Goal: Information Seeking & Learning: Check status

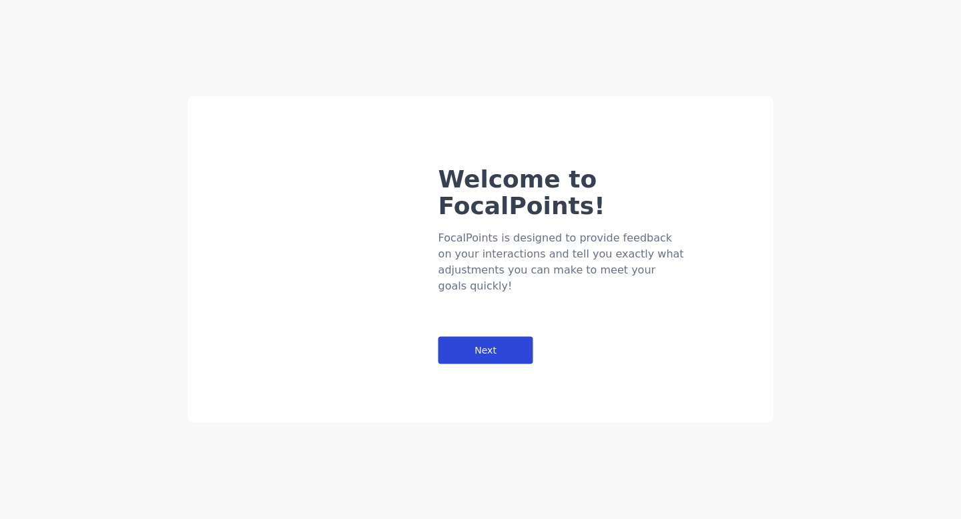
click at [507, 337] on div "Next" at bounding box center [485, 350] width 95 height 27
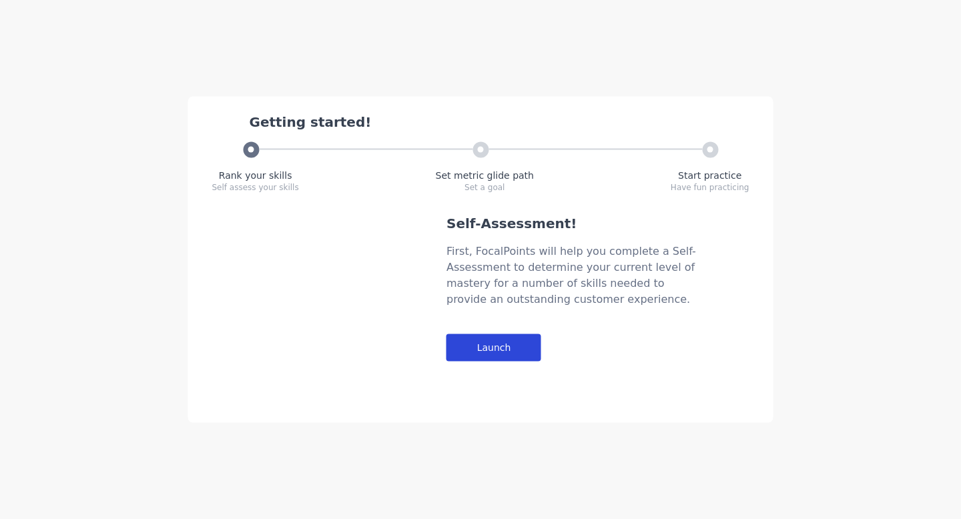
click at [500, 344] on div "Launch" at bounding box center [493, 347] width 95 height 27
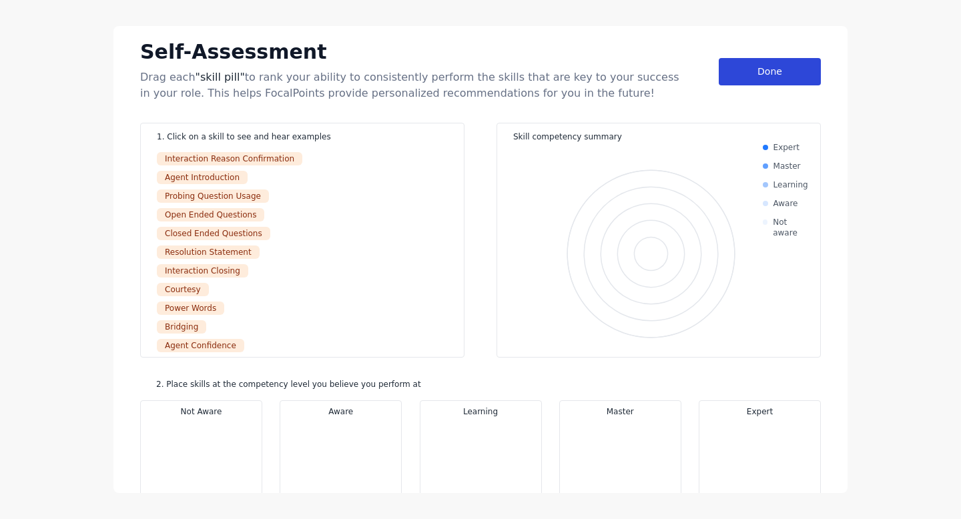
click at [763, 73] on div "Done" at bounding box center [770, 71] width 102 height 27
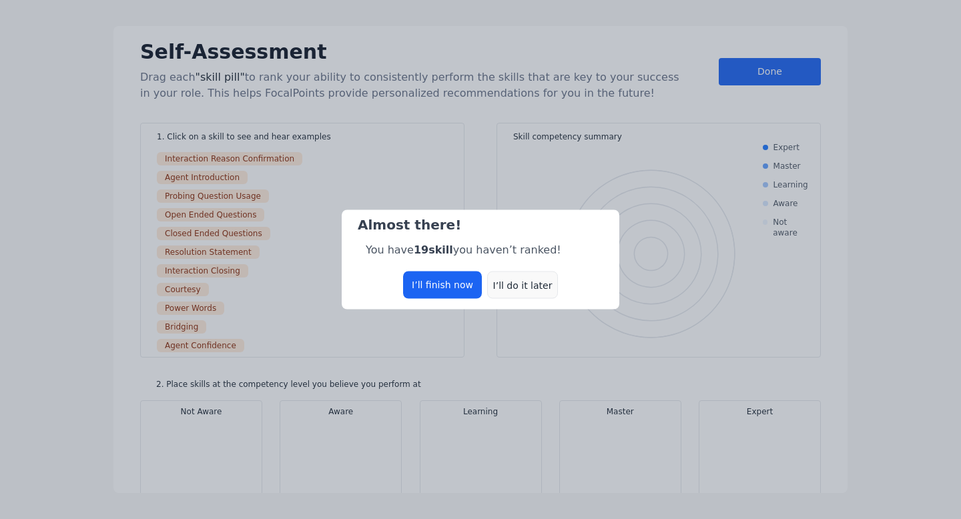
click at [521, 286] on div "I’ll do it later" at bounding box center [522, 285] width 71 height 27
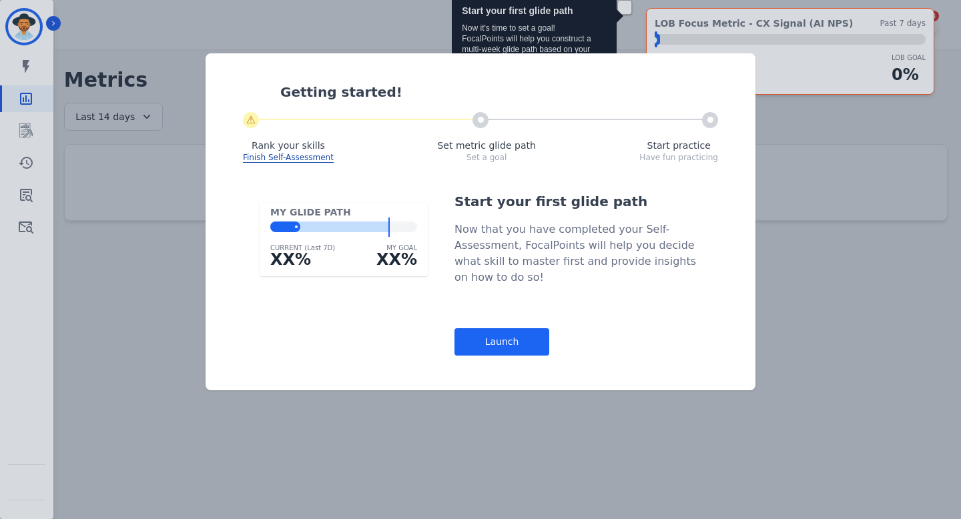
click at [833, 125] on div "Getting started! ⚠ Rank your skills Finish Self-Assessment Set metric glide pat…" at bounding box center [480, 259] width 961 height 519
click at [516, 336] on div "Launch" at bounding box center [501, 341] width 95 height 27
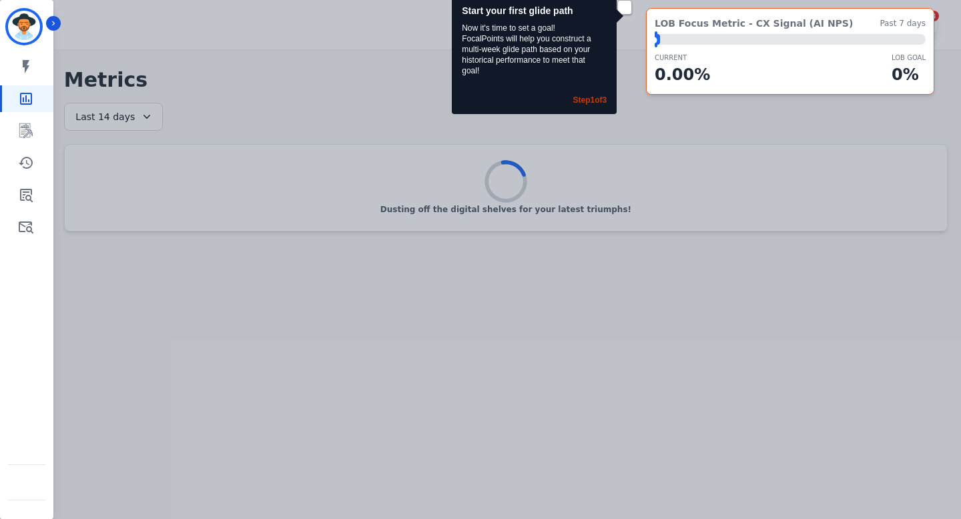
click at [358, 61] on div "Start your first glide path Now it's time to set a goal! FocalPoints will help …" at bounding box center [480, 259] width 961 height 519
drag, startPoint x: 659, startPoint y: 35, endPoint x: 672, endPoint y: 35, distance: 13.4
click at [664, 35] on div "⬤ LOB Goal: 1.00%" at bounding box center [790, 39] width 271 height 11
click at [25, 220] on icon "Sidebar" at bounding box center [26, 227] width 16 height 16
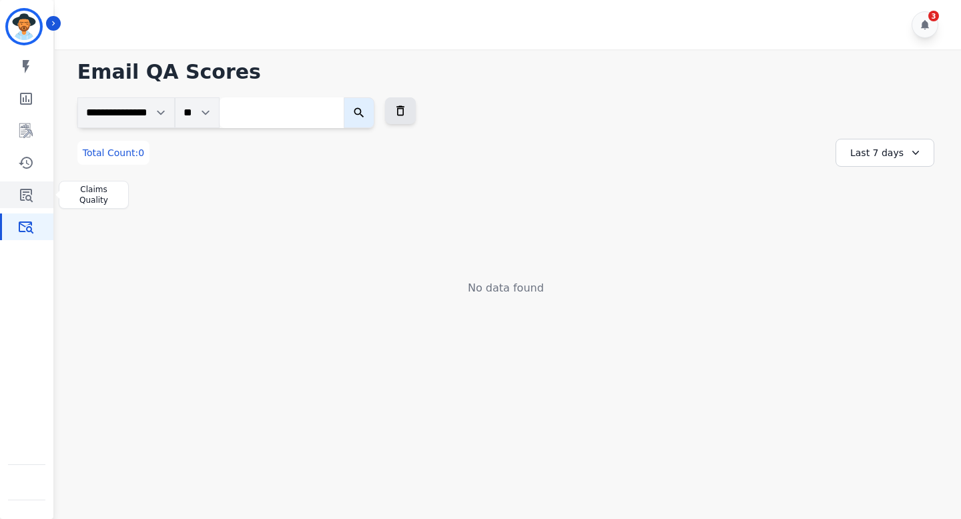
click at [33, 192] on icon "Sidebar" at bounding box center [26, 195] width 16 height 16
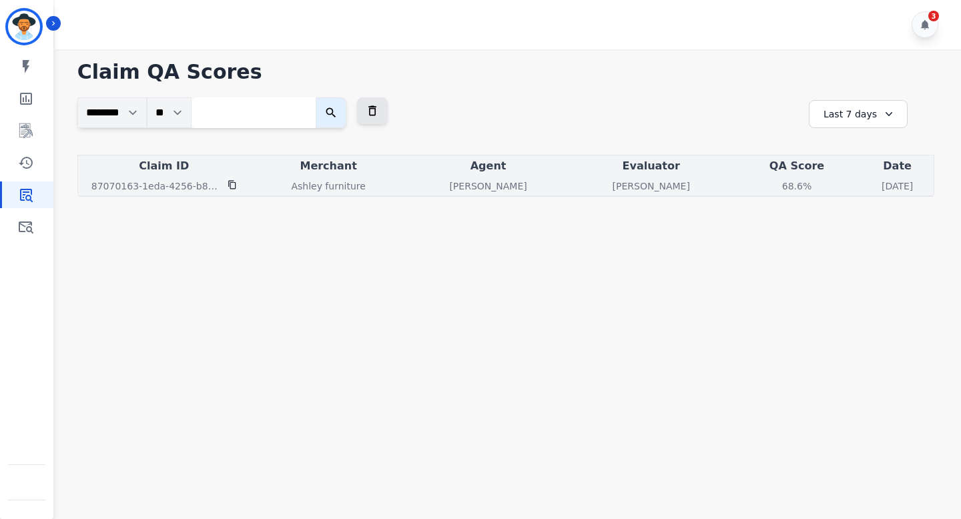
click at [767, 185] on div "68.6 %" at bounding box center [797, 186] width 60 height 13
click at [767, 187] on div "68.6 %" at bounding box center [797, 186] width 60 height 13
click at [767, 190] on div "68.6 %" at bounding box center [797, 186] width 60 height 13
click at [767, 191] on div "68.6 %" at bounding box center [797, 186] width 60 height 13
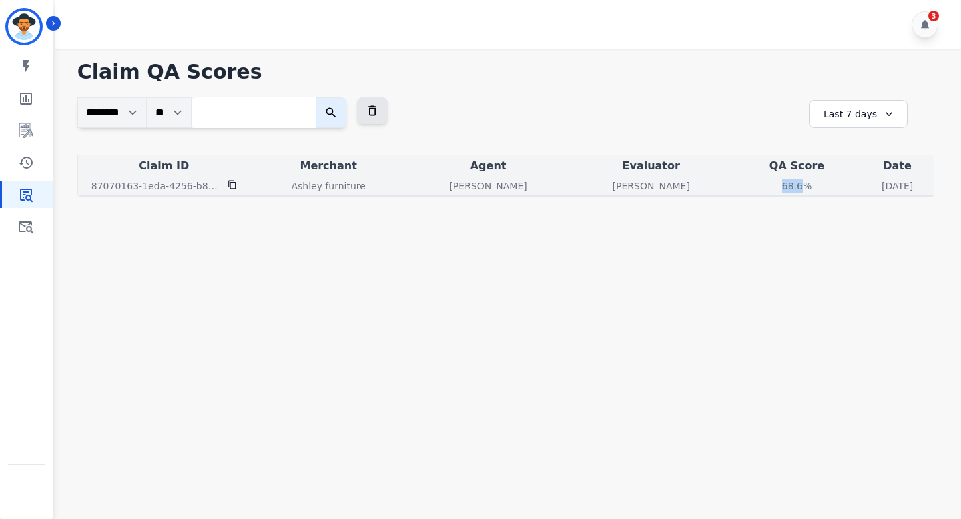
click at [767, 188] on div "68.6 %" at bounding box center [797, 186] width 60 height 13
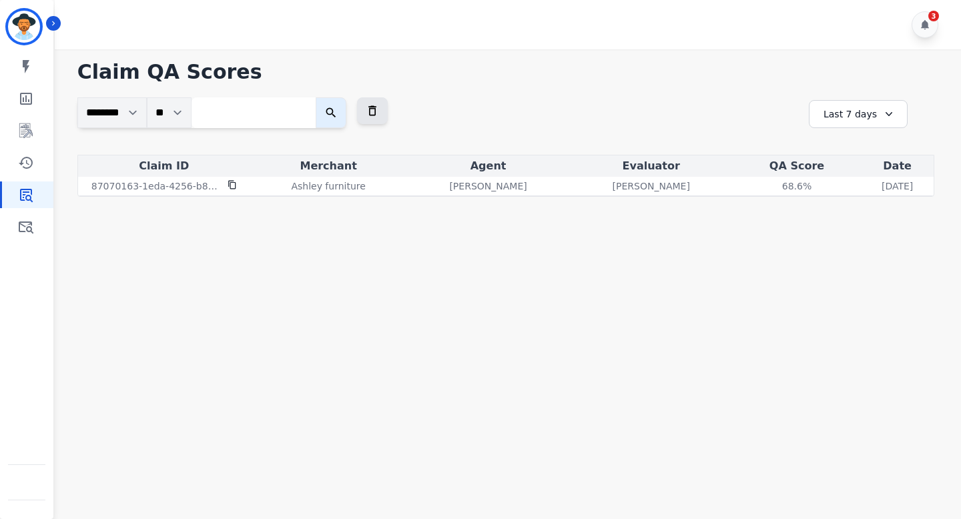
click at [683, 81] on h1 "Claim QA Scores" at bounding box center [505, 72] width 857 height 24
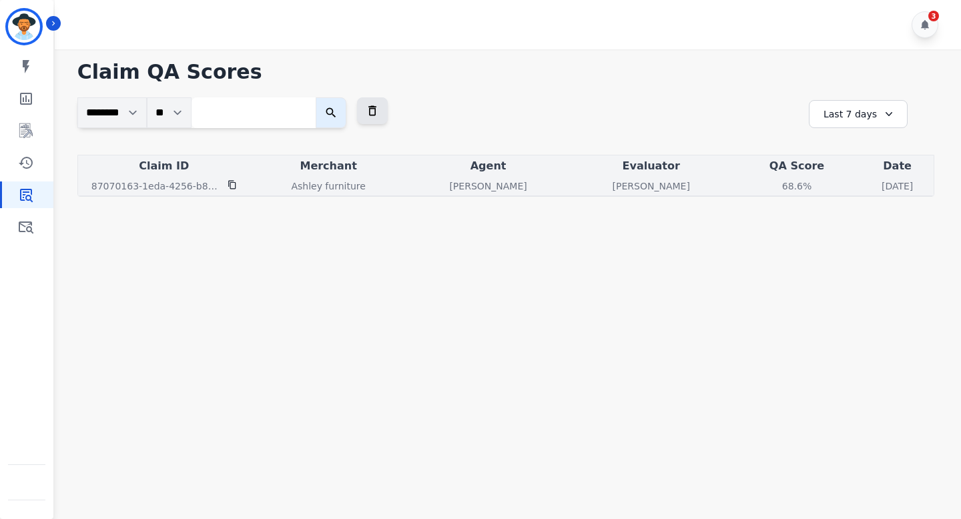
click at [767, 184] on div "68.6 %" at bounding box center [797, 186] width 60 height 13
click at [767, 190] on div "68.6 %" at bounding box center [797, 186] width 60 height 13
click at [767, 187] on div "68.6 %" at bounding box center [797, 186] width 60 height 13
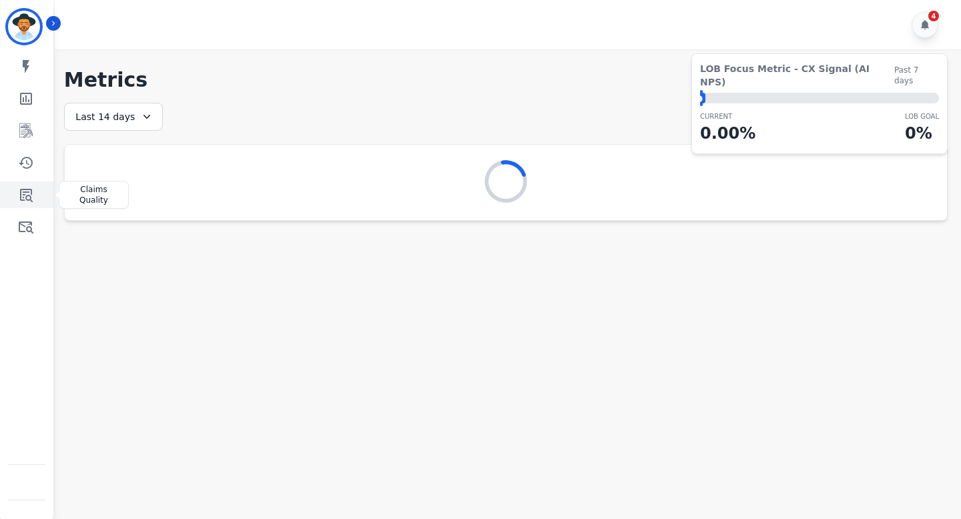
click at [29, 188] on icon "Sidebar" at bounding box center [26, 195] width 16 height 16
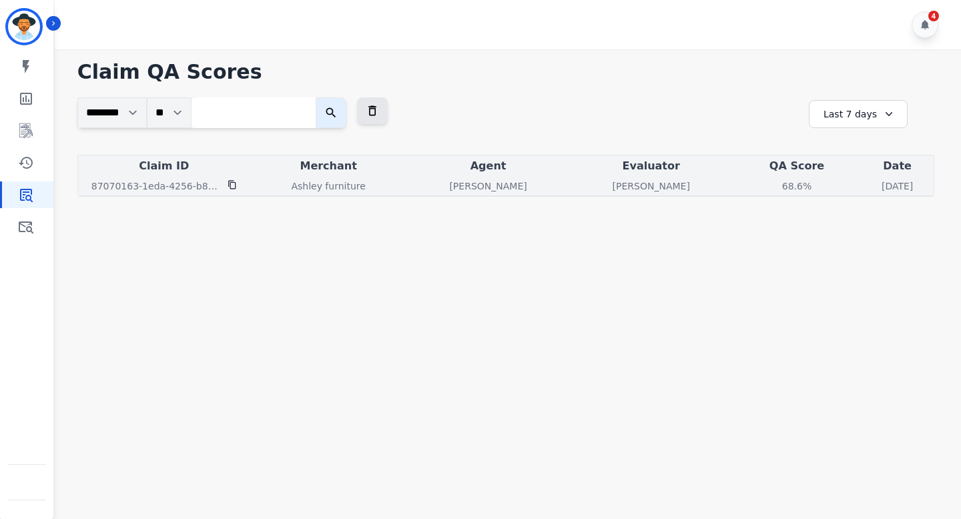
click at [767, 188] on div "68.6 %" at bounding box center [797, 186] width 60 height 13
click at [767, 180] on div "68.6 %" at bounding box center [797, 186] width 60 height 13
click at [767, 181] on div "68.6 %" at bounding box center [797, 186] width 60 height 13
click at [882, 189] on p "[DATE]" at bounding box center [897, 186] width 31 height 13
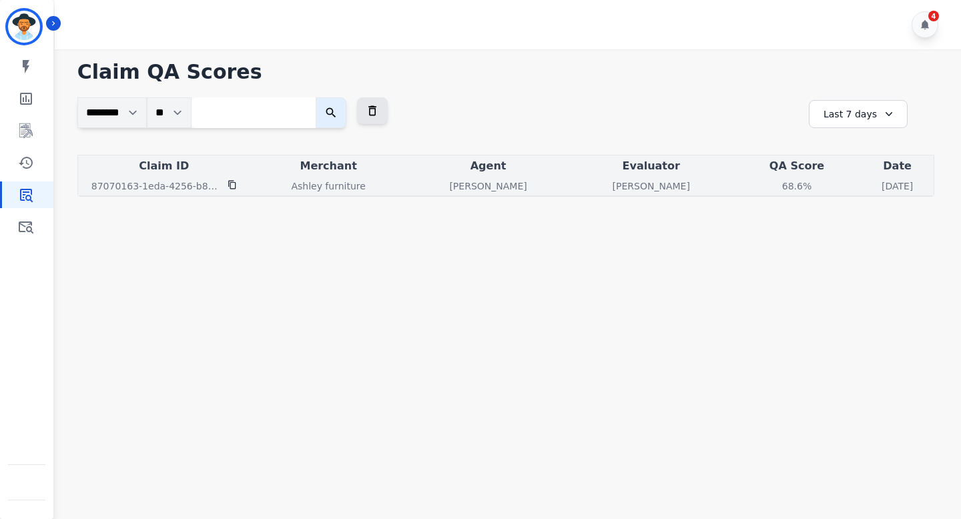
click at [767, 188] on div "68.6 %" at bounding box center [797, 186] width 60 height 13
click at [613, 186] on p "[PERSON_NAME]" at bounding box center [651, 186] width 77 height 13
click at [767, 187] on div "68.6 %" at bounding box center [797, 186] width 60 height 13
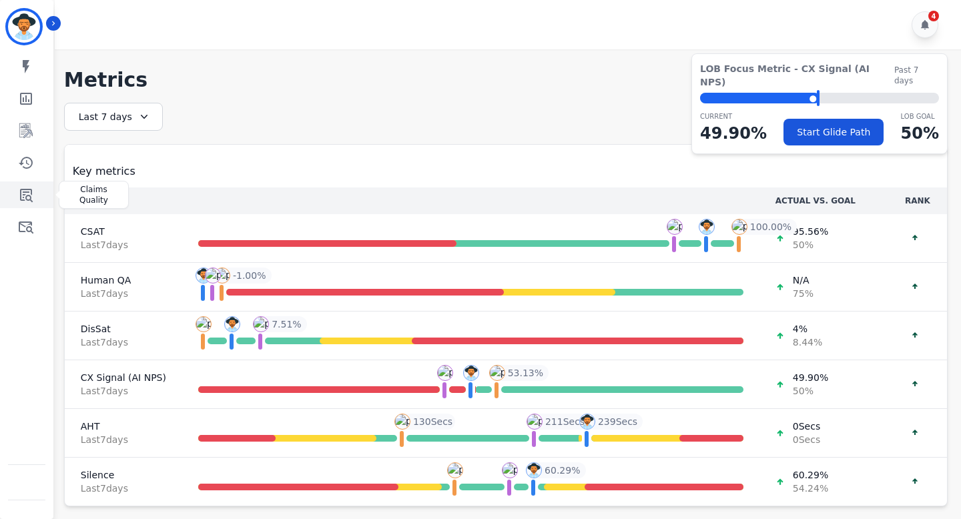
click at [23, 186] on link "Sidebar" at bounding box center [27, 195] width 51 height 27
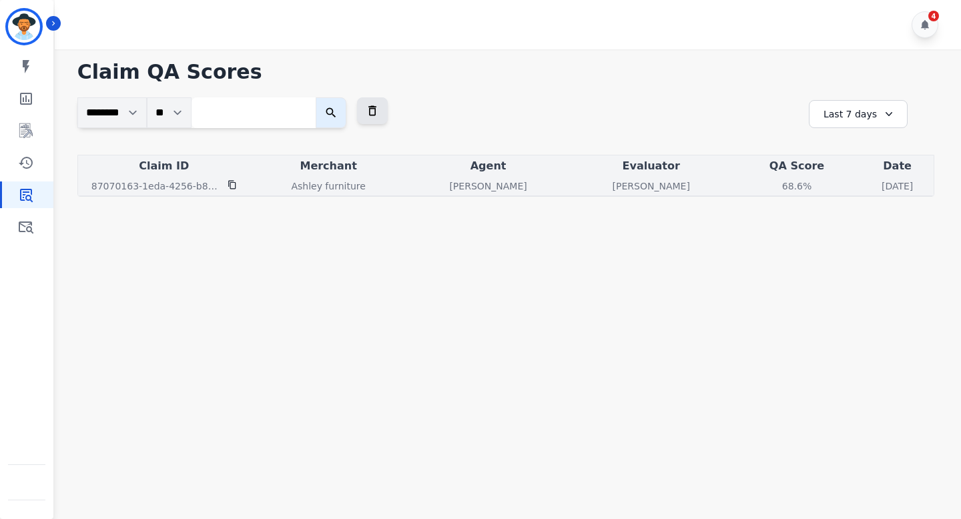
click at [767, 186] on div "68.6 %" at bounding box center [797, 186] width 60 height 13
click at [882, 180] on p "[DATE]" at bounding box center [897, 186] width 31 height 13
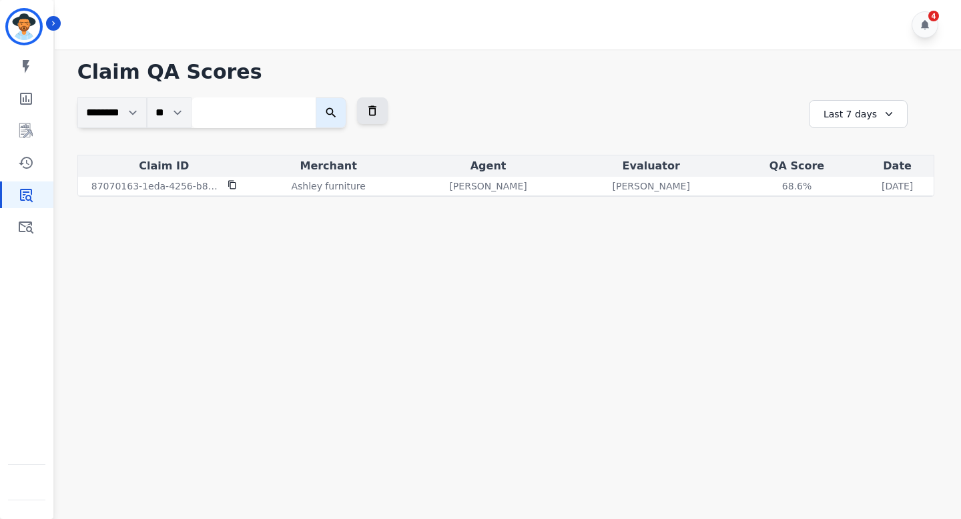
click at [735, 172] on div "QA Score" at bounding box center [796, 166] width 123 height 16
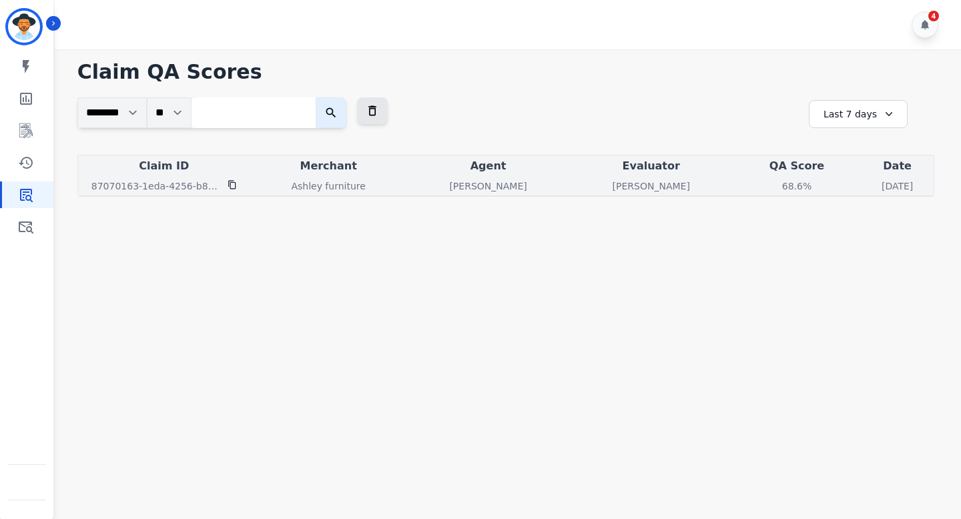
click at [767, 184] on div "68.6 %" at bounding box center [797, 186] width 60 height 13
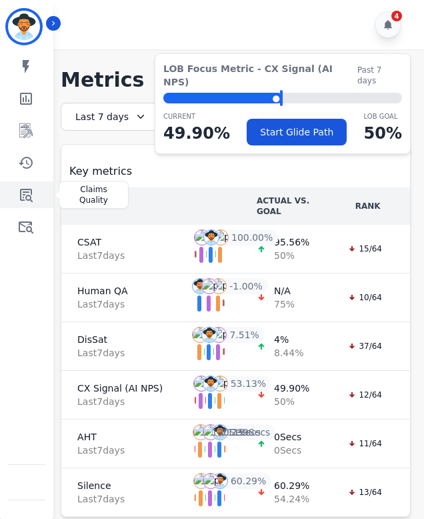
click at [27, 195] on icon "Sidebar" at bounding box center [26, 195] width 16 height 16
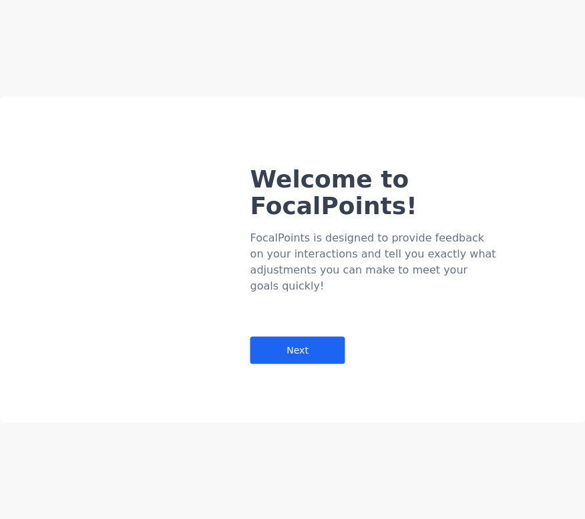
click at [492, 186] on div "Welcome to FocalPoints!" at bounding box center [405, 192] width 311 height 53
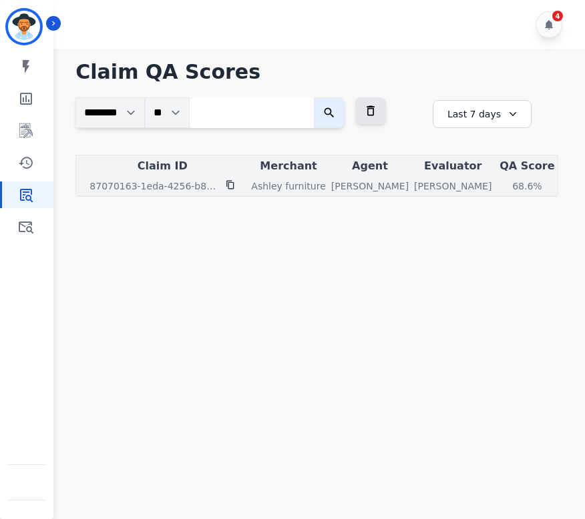
click at [496, 185] on div "68.6 %" at bounding box center [526, 186] width 60 height 13
click at [496, 184] on div "68.6 %" at bounding box center [526, 186] width 60 height 13
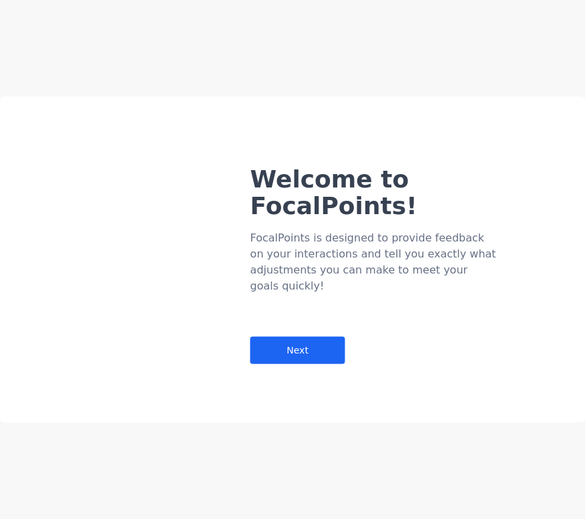
click at [20, 193] on div at bounding box center [112, 239] width 224 height 252
click at [314, 337] on div "Next" at bounding box center [297, 350] width 95 height 27
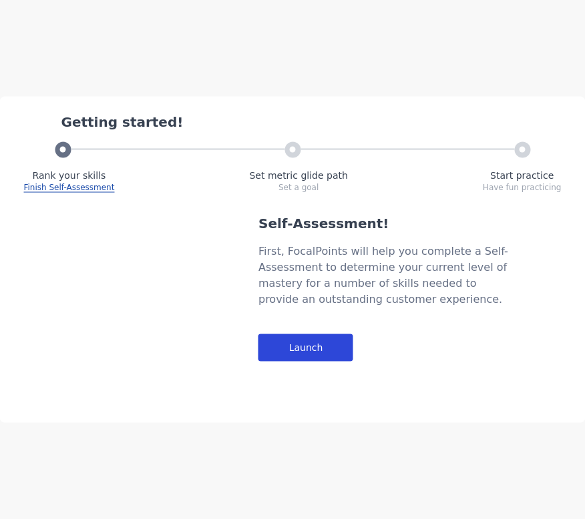
click at [296, 347] on div "Launch" at bounding box center [305, 347] width 95 height 27
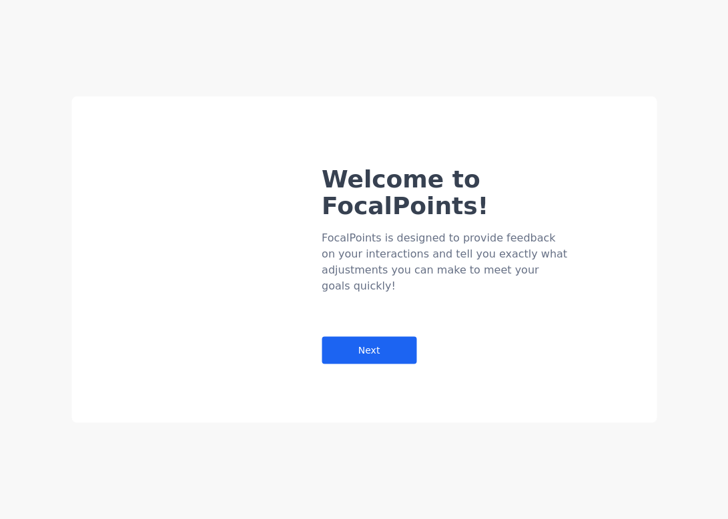
click at [344, 328] on main "Welcome to FocalPoints! FocalPoints is designed to provide feedback on your int…" at bounding box center [364, 220] width 728 height 441
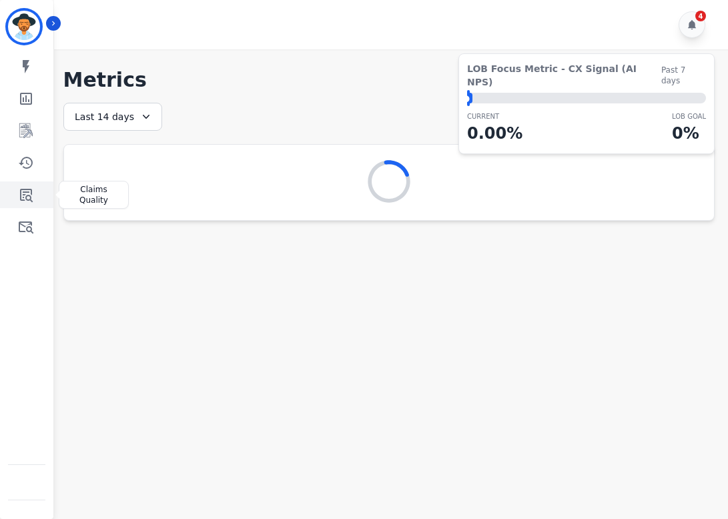
click at [31, 190] on icon "Sidebar" at bounding box center [26, 195] width 13 height 13
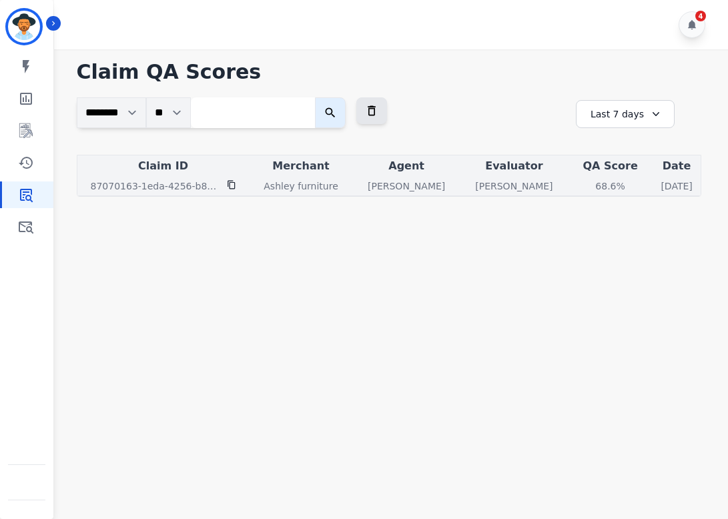
click at [581, 186] on div "68.6 %" at bounding box center [611, 186] width 60 height 13
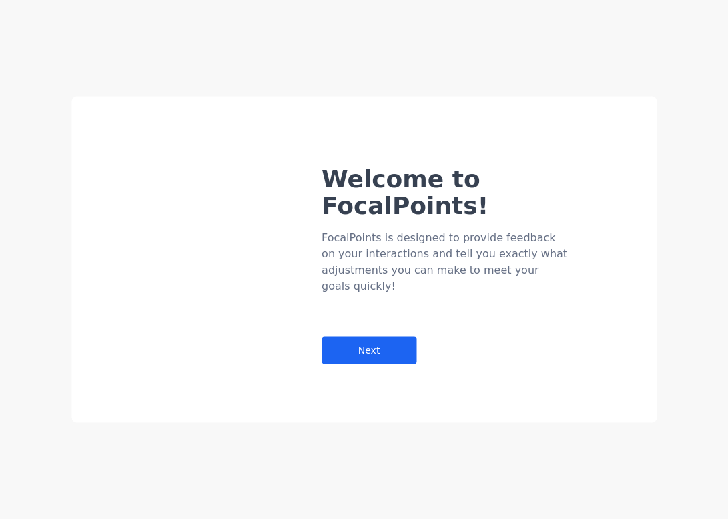
click at [530, 187] on div "Welcome to FocalPoints!" at bounding box center [477, 192] width 311 height 53
click at [489, 166] on div "Welcome to FocalPoints!" at bounding box center [477, 192] width 311 height 53
click at [386, 337] on div "Next" at bounding box center [369, 350] width 95 height 27
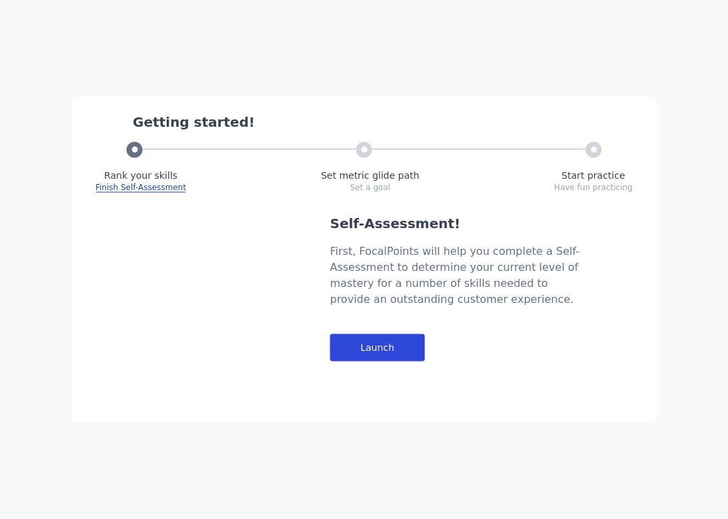
click at [377, 343] on div "Launch" at bounding box center [377, 347] width 95 height 27
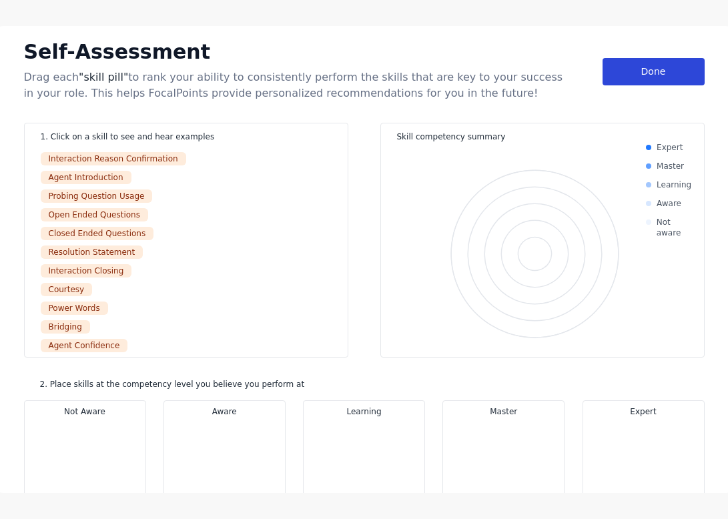
click at [584, 71] on div "Done" at bounding box center [654, 71] width 102 height 27
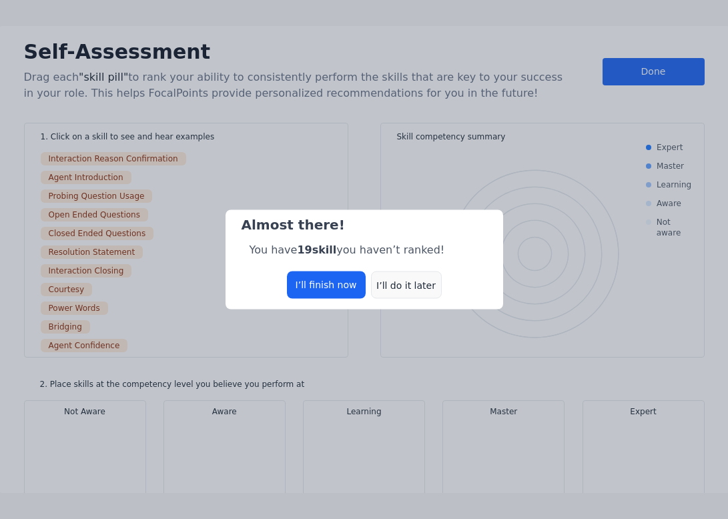
click at [406, 286] on div "I’ll do it later" at bounding box center [406, 285] width 71 height 27
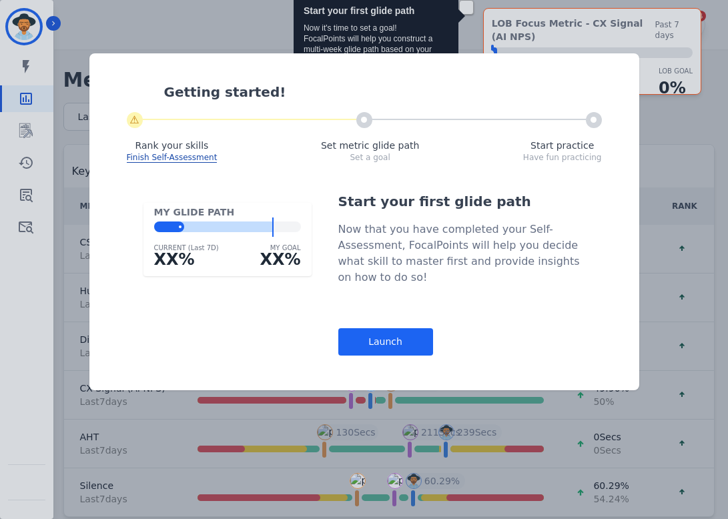
click at [384, 282] on div "Now that you have completed your Self-Assessment, FocalPoints will help you dec…" at bounding box center [461, 254] width 247 height 64
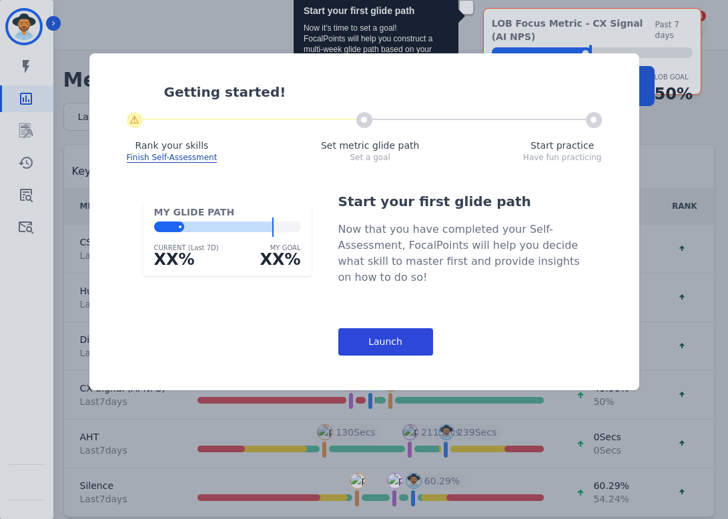
click at [377, 340] on div "Launch" at bounding box center [385, 341] width 95 height 27
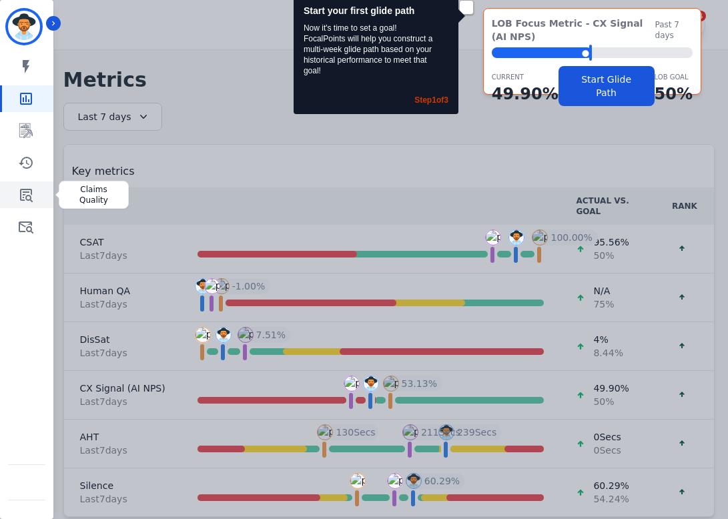
click at [23, 204] on link "Sidebar" at bounding box center [27, 195] width 51 height 27
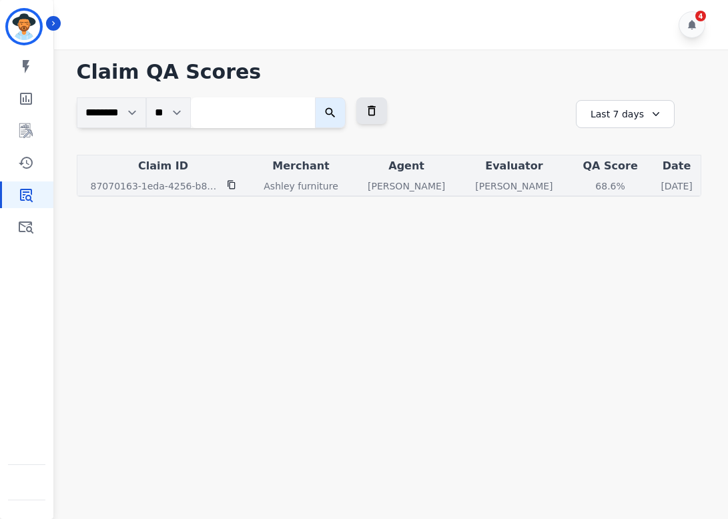
click at [581, 184] on div "68.6 %" at bounding box center [611, 186] width 60 height 13
click at [581, 187] on div "68.6 %" at bounding box center [611, 186] width 60 height 13
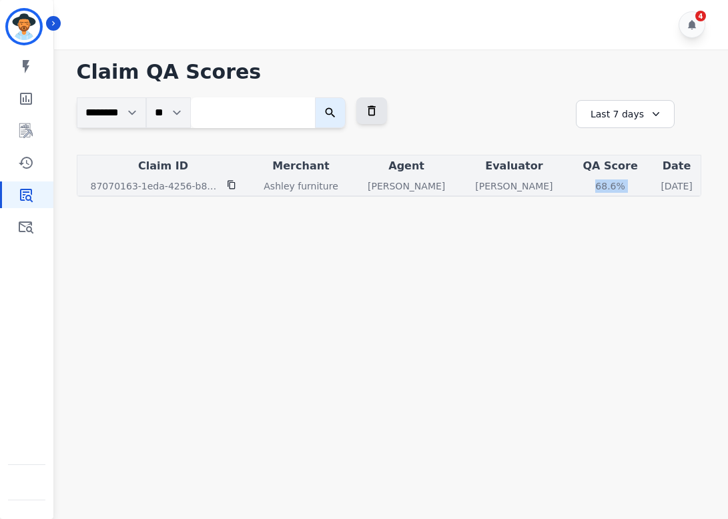
click at [581, 187] on div "68.6 %" at bounding box center [611, 186] width 60 height 13
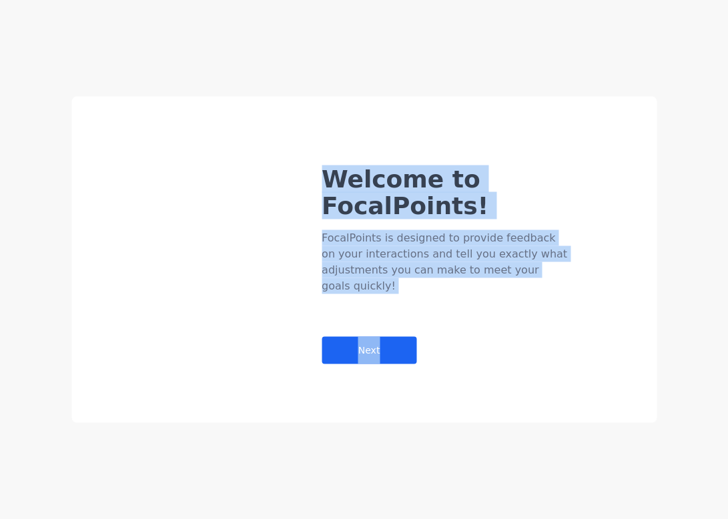
click at [30, 193] on div "Welcome to FocalPoints! FocalPoints is designed to provide feedback on your int…" at bounding box center [364, 259] width 728 height 519
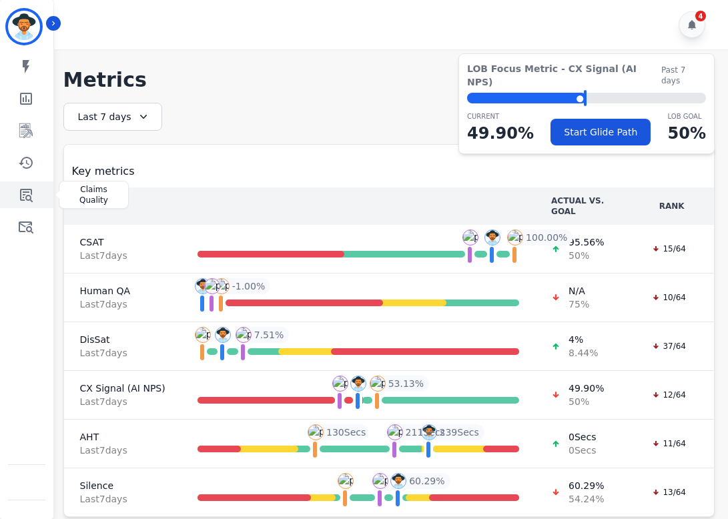
click at [28, 198] on icon "Sidebar" at bounding box center [26, 195] width 16 height 16
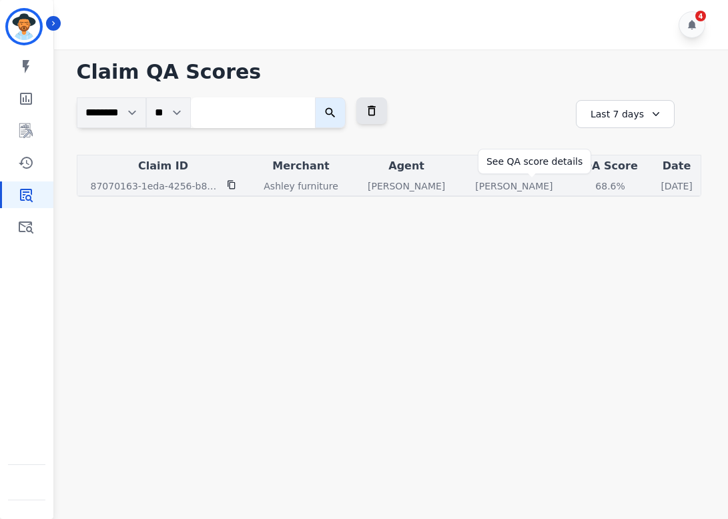
click at [581, 187] on div "68.6 %" at bounding box center [611, 186] width 60 height 13
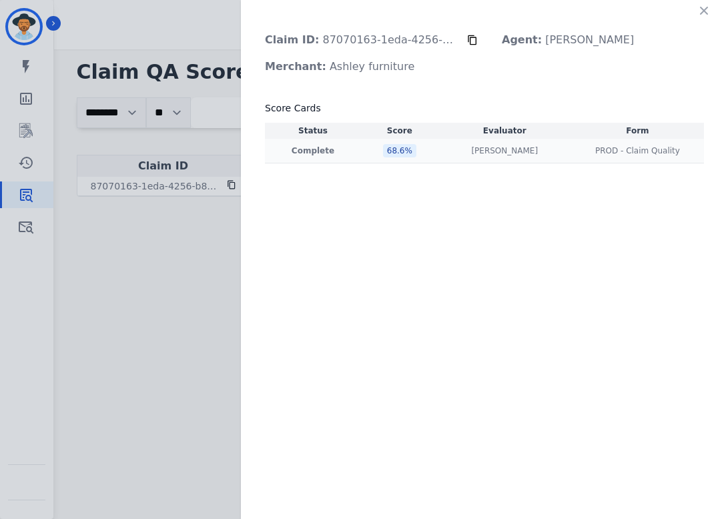
click at [456, 155] on div "Olivia Walker Olivia Walker" at bounding box center [504, 150] width 127 height 11
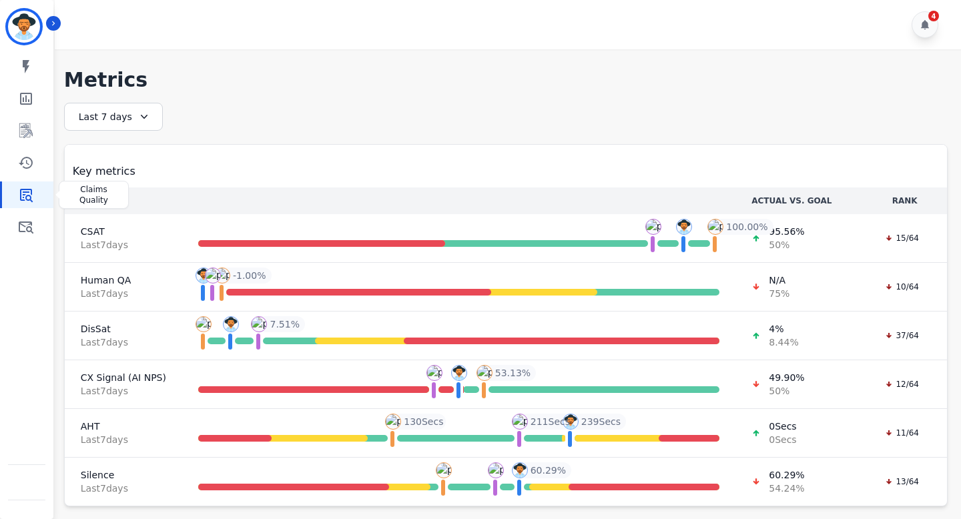
click at [25, 190] on icon "Sidebar" at bounding box center [26, 195] width 16 height 16
click at [23, 219] on icon "Sidebar" at bounding box center [26, 227] width 16 height 16
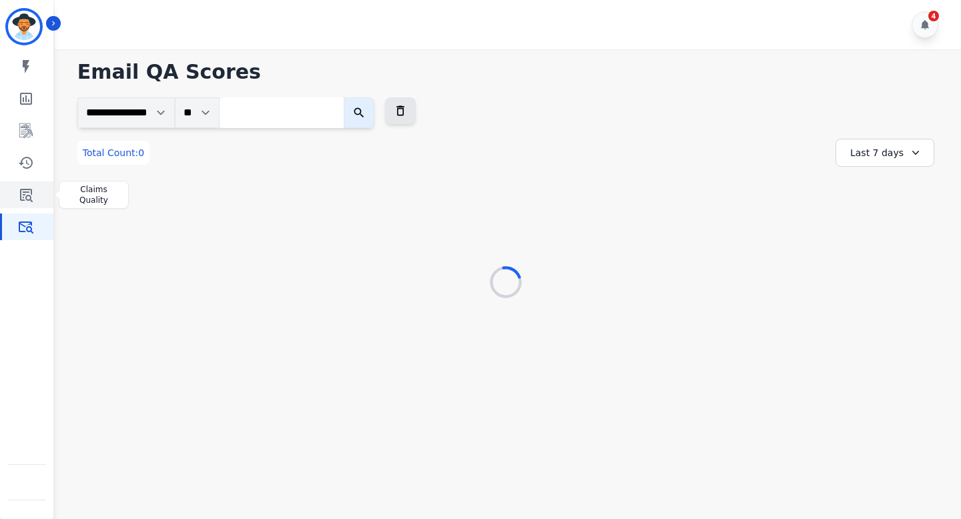
click at [23, 197] on icon "Sidebar" at bounding box center [26, 195] width 13 height 13
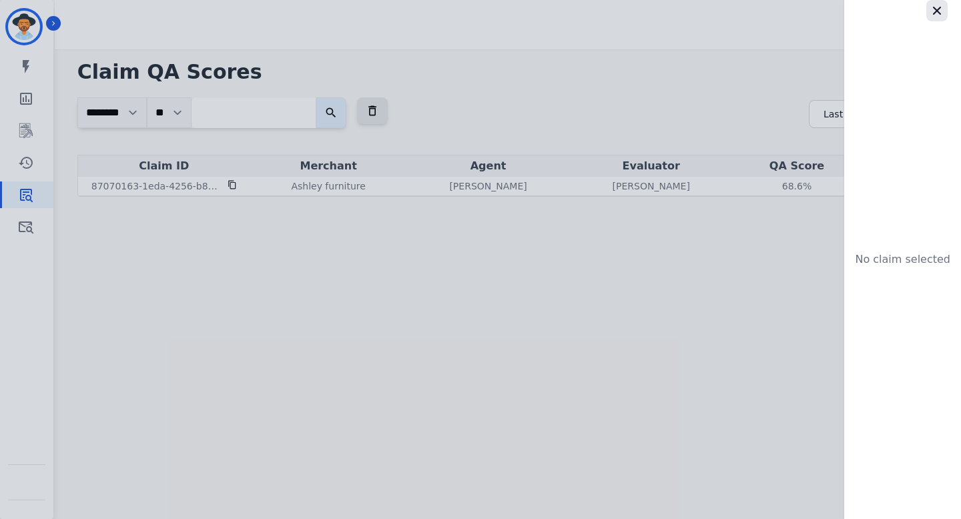
click at [584, 10] on icon "button" at bounding box center [937, 11] width 8 height 8
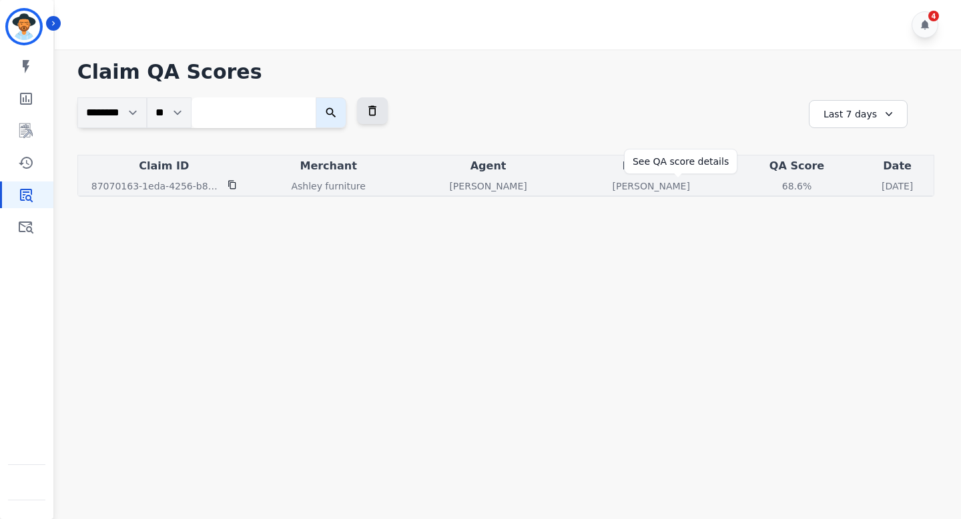
click at [584, 181] on div "68.6 %" at bounding box center [797, 186] width 60 height 13
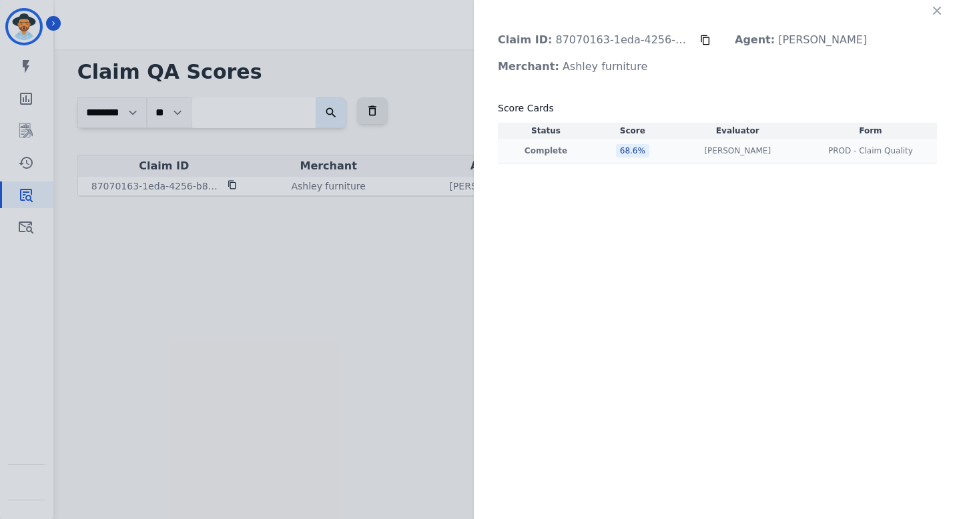
click at [584, 156] on td "Olivia Walker Olivia Walker" at bounding box center [737, 151] width 133 height 25
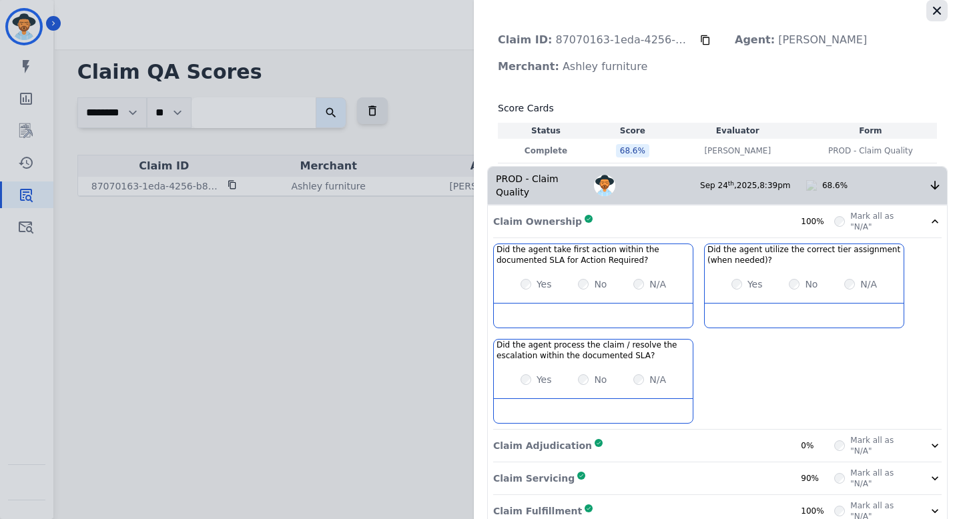
click at [584, 11] on icon "button" at bounding box center [936, 10] width 13 height 13
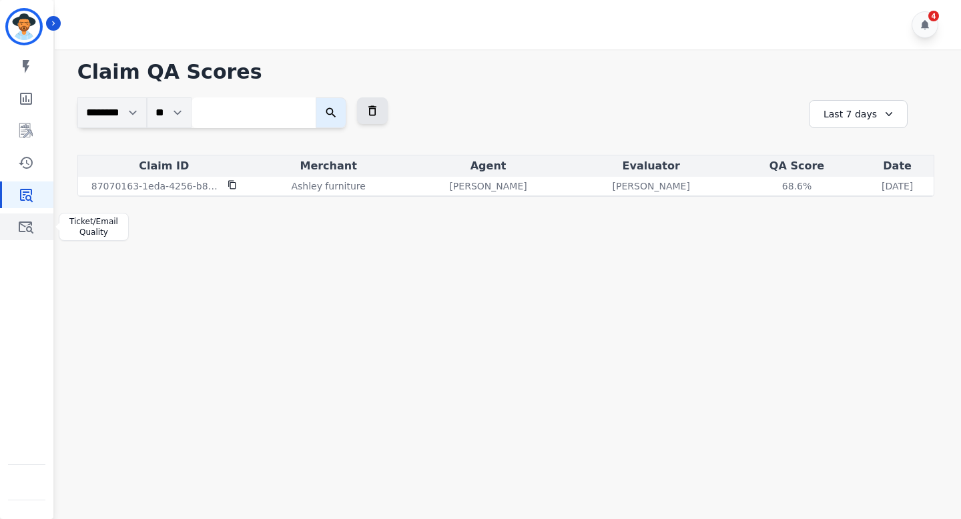
click at [23, 221] on icon "Sidebar" at bounding box center [26, 227] width 16 height 16
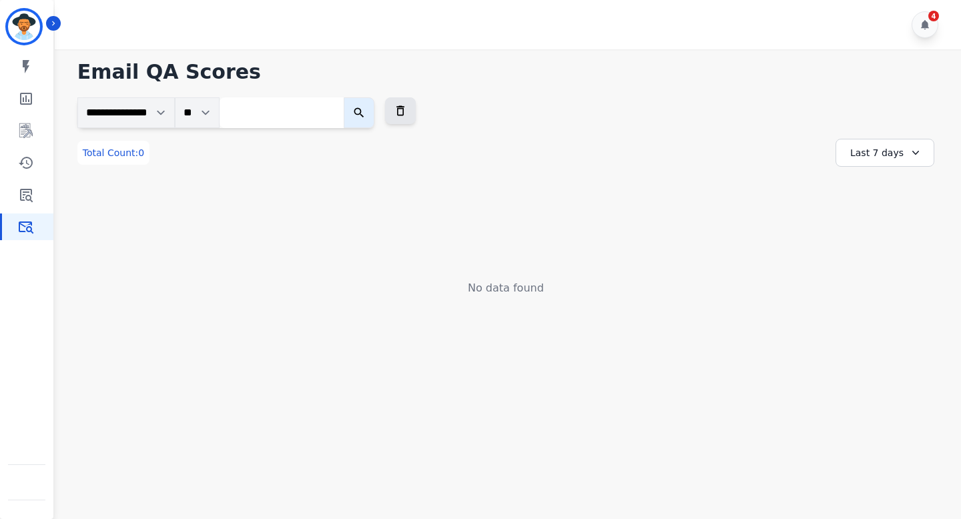
click at [584, 157] on icon at bounding box center [915, 152] width 13 height 13
click at [584, 284] on li "Last 90 days" at bounding box center [893, 282] width 67 height 13
click at [584, 145] on div "Last 90 days" at bounding box center [884, 153] width 99 height 28
click at [584, 299] on li "Last 12 months" at bounding box center [893, 305] width 67 height 27
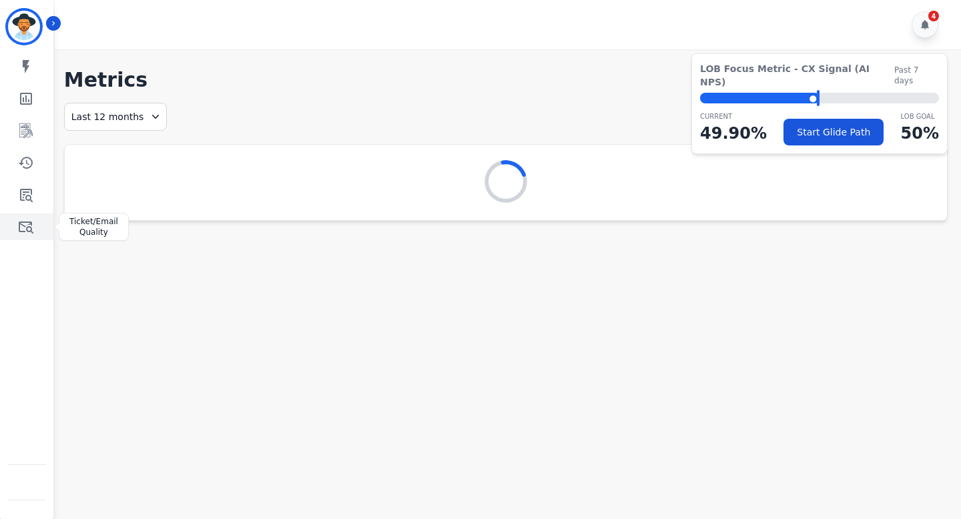
click at [27, 230] on icon "Sidebar" at bounding box center [26, 228] width 15 height 12
